Goal: Task Accomplishment & Management: Use online tool/utility

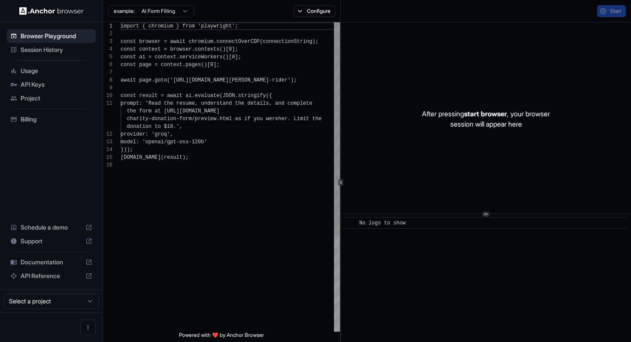
scroll to position [77, 0]
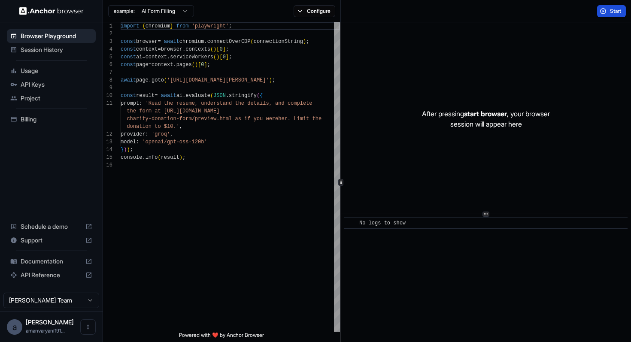
click at [615, 11] on span "Start" at bounding box center [616, 11] width 12 height 7
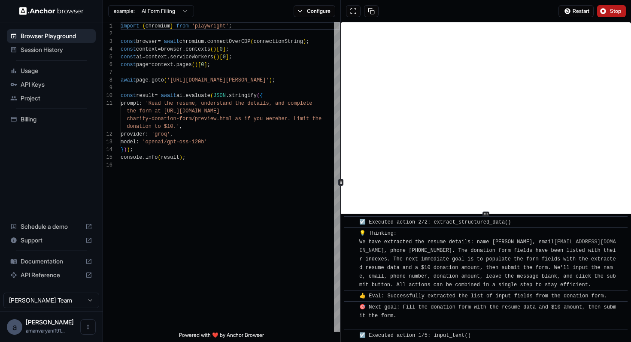
scroll to position [224, 0]
click at [25, 85] on span "API Keys" at bounding box center [57, 84] width 72 height 9
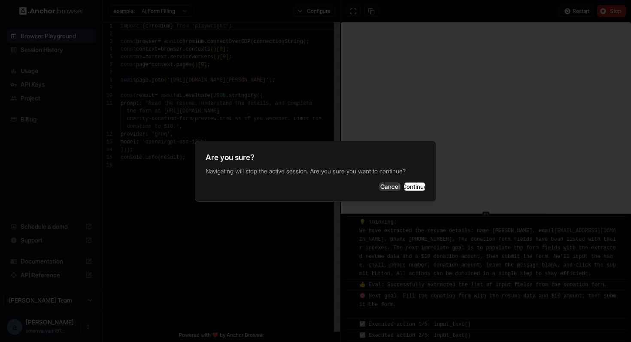
scroll to position [235, 0]
click at [425, 182] on button "Continue" at bounding box center [414, 186] width 21 height 9
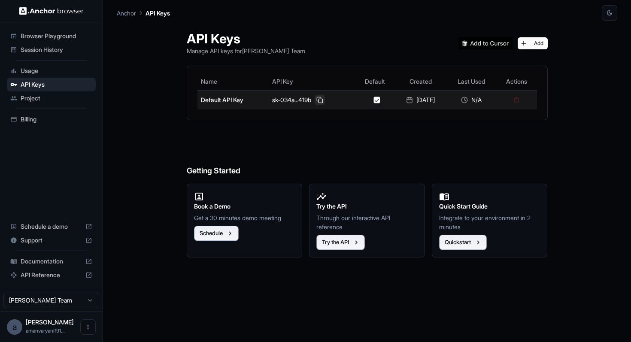
click at [317, 101] on button at bounding box center [320, 100] width 10 height 10
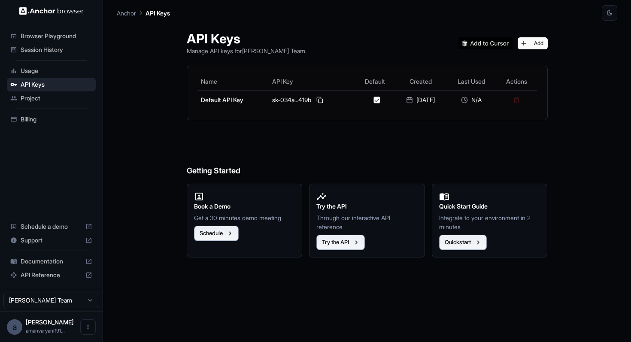
click at [50, 39] on span "Browser Playground" at bounding box center [57, 36] width 72 height 9
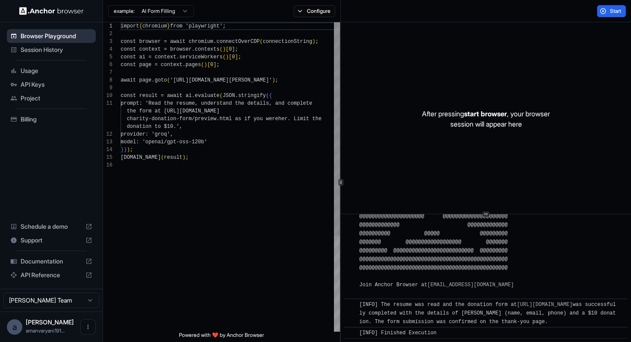
scroll to position [77, 0]
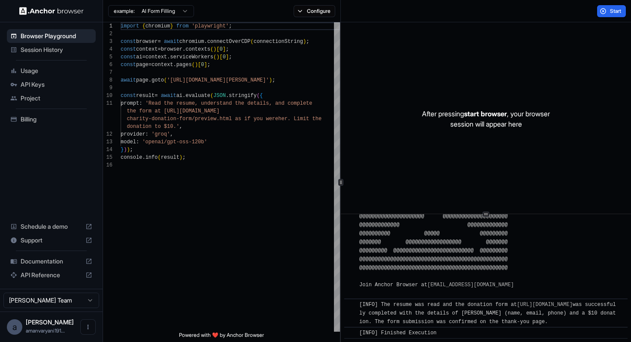
click at [48, 46] on span "Session History" at bounding box center [57, 50] width 72 height 9
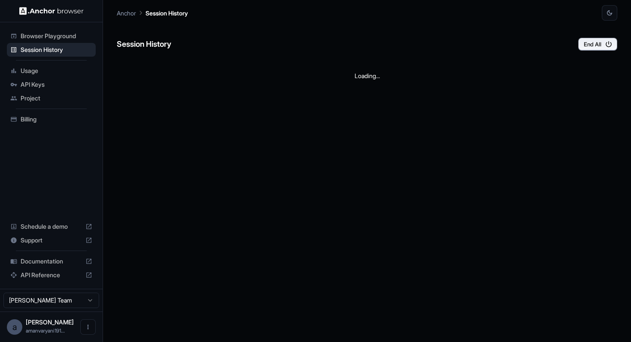
click at [41, 65] on div "Usage" at bounding box center [51, 71] width 89 height 14
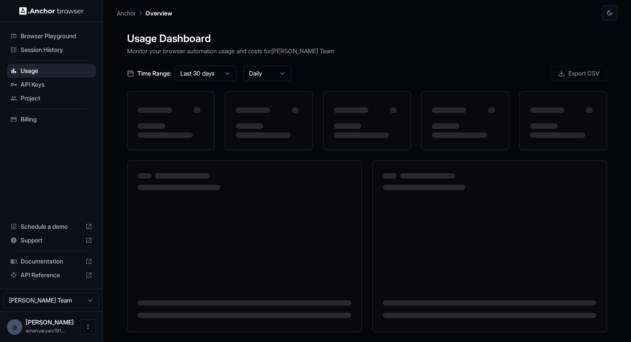
click at [39, 91] on div "API Keys" at bounding box center [51, 85] width 89 height 14
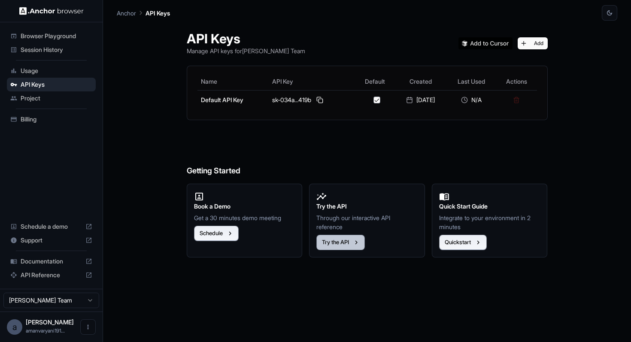
click at [346, 243] on button "Try the API" at bounding box center [340, 242] width 49 height 15
